Goal: Information Seeking & Learning: Learn about a topic

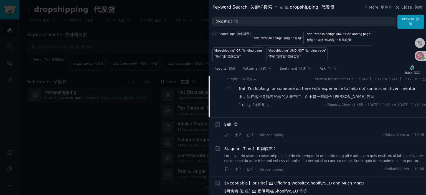
scroll to position [458, 0]
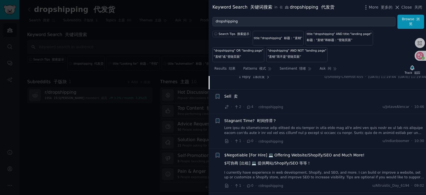
click at [231, 95] on font at bounding box center [232, 96] width 2 height 4
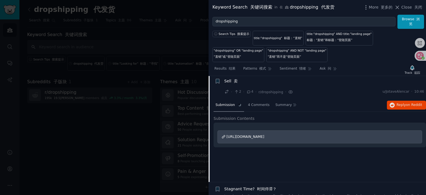
scroll to position [354, 0]
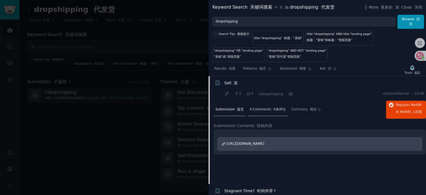
click at [267, 111] on span "4 Comments 4条评论" at bounding box center [268, 109] width 36 height 5
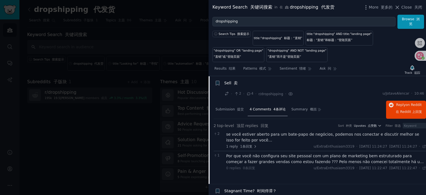
click at [272, 134] on div "se você estiver aberto para um bate-papo de negócios, podemos nos conectar e di…" at bounding box center [326, 137] width 200 height 12
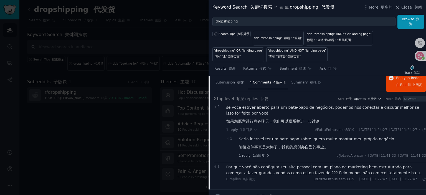
scroll to position [409, 0]
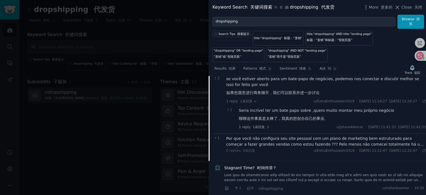
click at [284, 139] on div "Por que você não configura seu site pessoal com um plano de marketing bem estru…" at bounding box center [326, 142] width 200 height 12
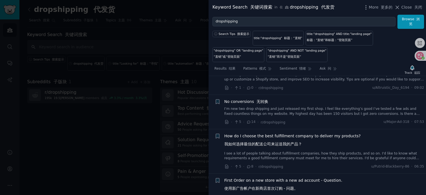
scroll to position [604, 0]
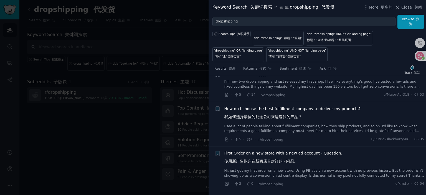
click at [275, 107] on span "How do I choose the best fulfillment company to deliver my products? 我如何选择最佳的配送…" at bounding box center [292, 114] width 136 height 16
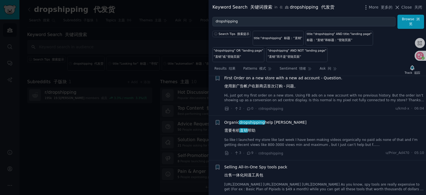
scroll to position [630, 0]
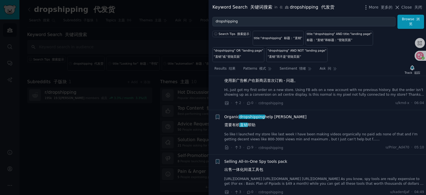
click at [271, 116] on span "Organic dropshipping help neeed 需要有机 直销 帮助" at bounding box center [265, 122] width 82 height 16
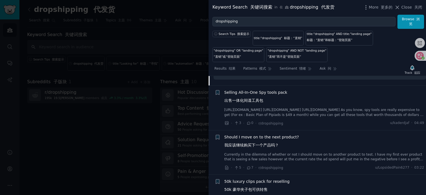
scroll to position [746, 0]
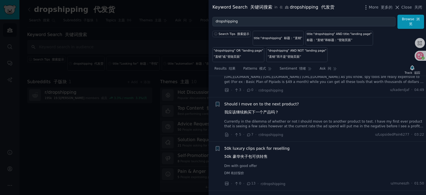
click at [260, 103] on span "Should I move on to the next product? 我应该继续购买下一个产品吗？" at bounding box center [261, 109] width 75 height 16
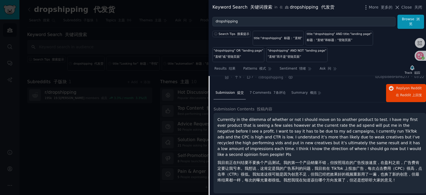
scroll to position [697, 0]
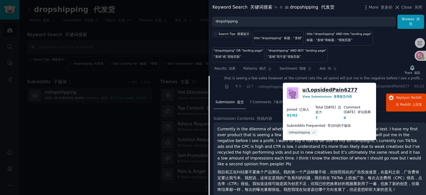
click at [338, 90] on link "u/ LopsidedPain6277" at bounding box center [329, 90] width 55 height 7
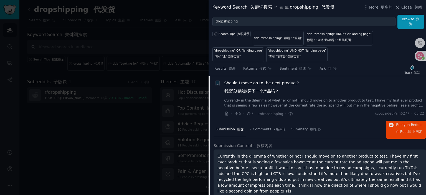
scroll to position [669, 0]
click at [264, 82] on span "Should I move on to the next product? 我应该继续购买下一个产品吗？" at bounding box center [261, 89] width 75 height 16
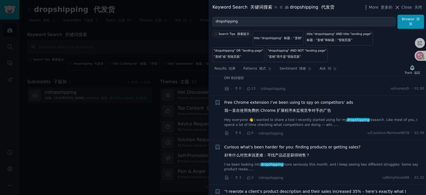
scroll to position [752, 0]
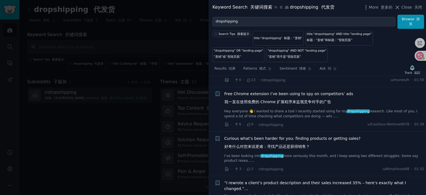
click at [298, 137] on span "Curious what’s been harder for you: finding products or getting sales? 好奇什么对您来说…" at bounding box center [292, 144] width 136 height 16
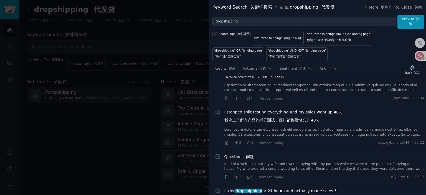
scroll to position [1223, 0]
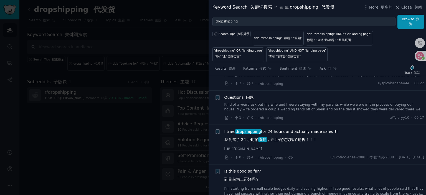
click at [239, 100] on span "Questions 问题" at bounding box center [239, 98] width 30 height 6
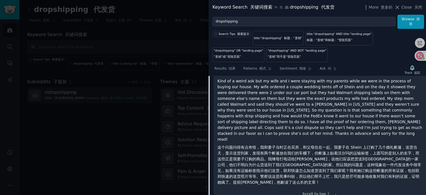
scroll to position [1200, 0]
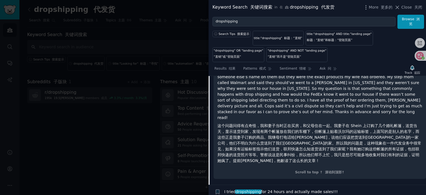
click at [125, 126] on div at bounding box center [213, 97] width 426 height 195
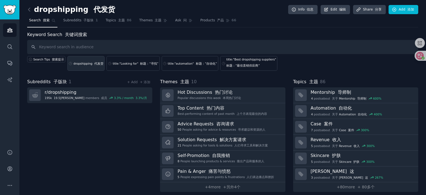
click at [86, 63] on div "dropshipping 代发货" at bounding box center [89, 64] width 30 height 4
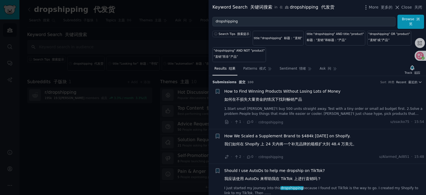
click at [275, 90] on span "How to Find Winning Products Without Losing Lots of Money 如何在不损失大量资金的情况下找到畅销产品" at bounding box center [282, 96] width 116 height 16
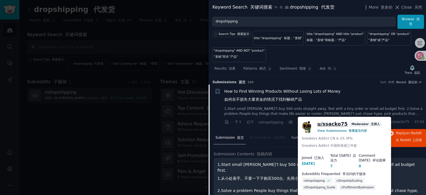
click at [329, 124] on link "u/ ssacko75" at bounding box center [332, 124] width 30 height 7
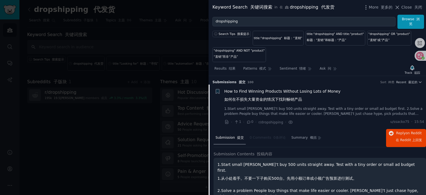
click at [279, 89] on span "How to Find Winning Products Without Losing Lots of Money 如何在不损失大量资金的情况下找到畅销产品" at bounding box center [282, 96] width 116 height 16
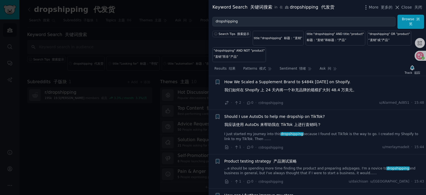
scroll to position [64, 0]
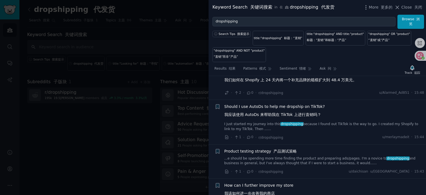
click at [269, 105] on span "Should I use AutoDs to help me dropship on TikTok? 我应该使用 AutoDs 来帮助我在 TikTok 上进…" at bounding box center [274, 112] width 101 height 16
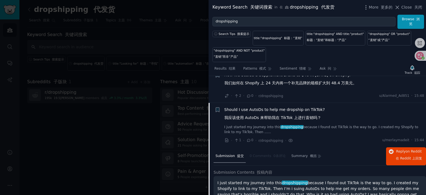
scroll to position [60, 0]
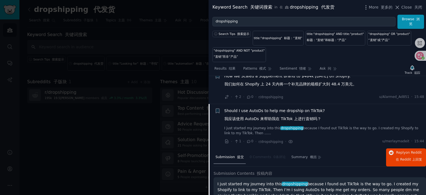
click at [278, 109] on span "Should I use AutoDs to help me dropship on TikTok? 我应该使用 AutoDs 来帮助我在 TikTok 上进…" at bounding box center [274, 116] width 101 height 16
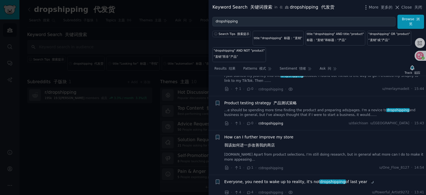
scroll to position [115, 0]
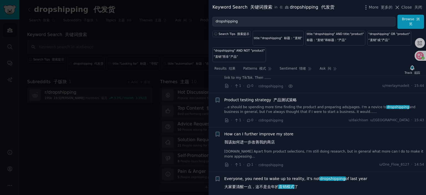
click at [245, 99] on span "Product testing strategy 产品测试策略" at bounding box center [260, 100] width 73 height 6
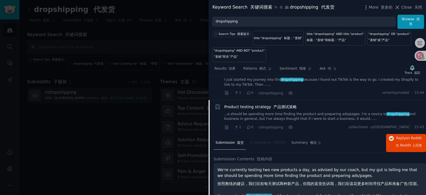
scroll to position [105, 0]
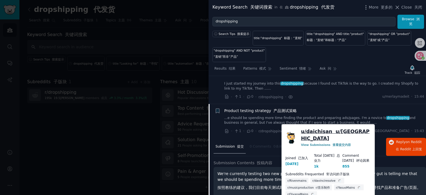
click at [323, 131] on link "u/ daichisan u/[GEOGRAPHIC_DATA]" at bounding box center [336, 135] width 70 height 14
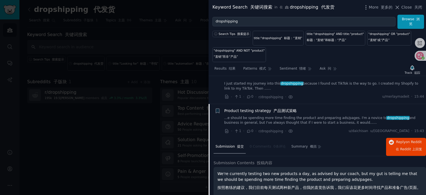
click at [260, 108] on span "Product testing strategy 产品测试策略" at bounding box center [260, 111] width 73 height 6
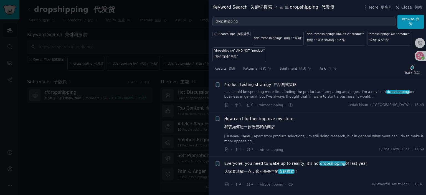
scroll to position [132, 0]
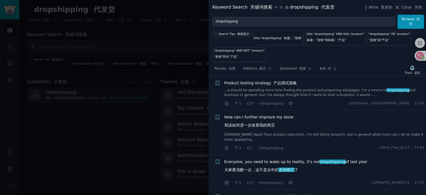
click at [251, 117] on span "How can I further improve my store 我该如何进一步改善我的商店" at bounding box center [258, 122] width 69 height 16
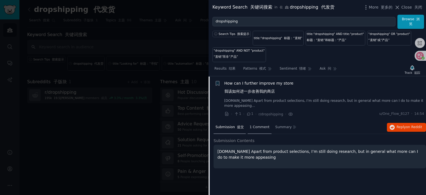
scroll to position [166, 0]
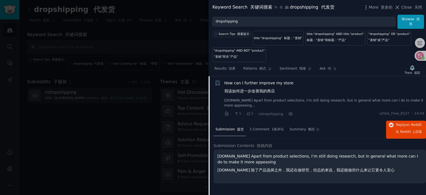
click at [247, 83] on span "How can I further improve my store 我该如何进一步改善我的商店" at bounding box center [258, 88] width 69 height 16
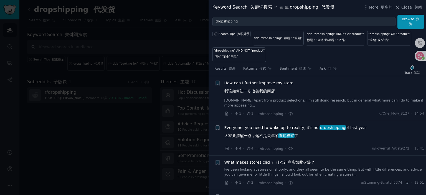
scroll to position [194, 0]
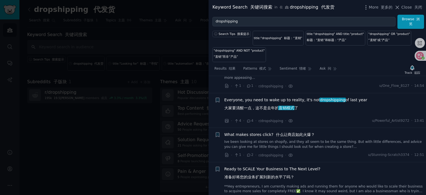
click at [250, 135] on span "What makes stores click? 什么让商店如此火爆？" at bounding box center [269, 135] width 90 height 6
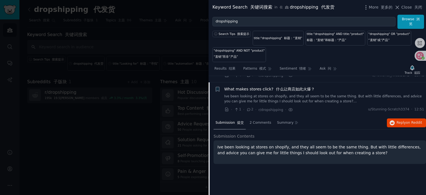
scroll to position [246, 0]
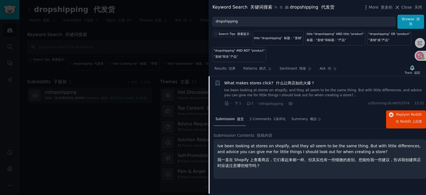
click at [252, 80] on span "What makes stores click? 什么让商店如此火爆？" at bounding box center [269, 83] width 90 height 6
